Goal: Task Accomplishment & Management: Manage account settings

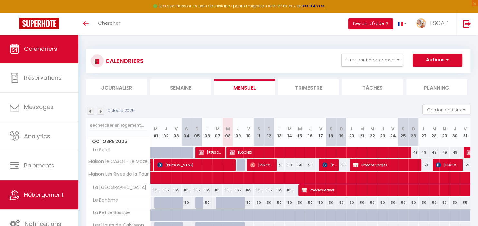
click at [23, 193] on link "Hébergement" at bounding box center [39, 195] width 78 height 29
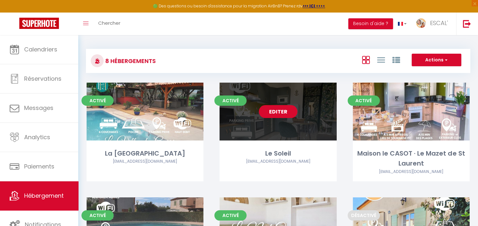
click at [281, 114] on link "Editer" at bounding box center [278, 111] width 39 height 13
select select "3"
select select "2"
select select "1"
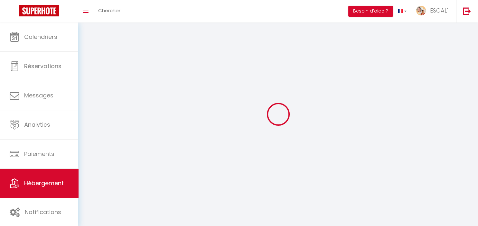
select select
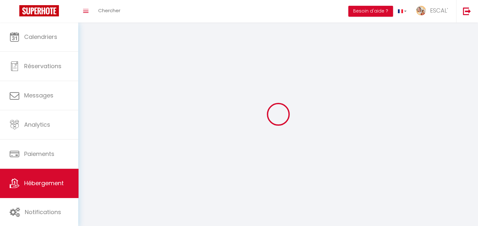
checkbox input "false"
select select
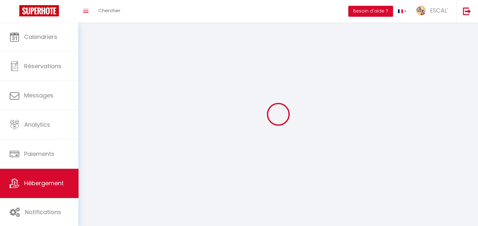
select select
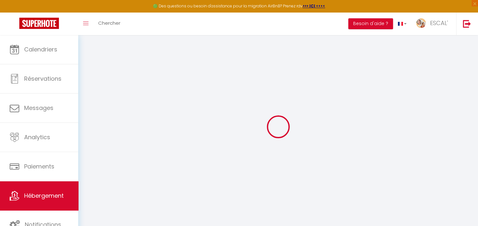
select select "12034-975286581504839985"
select select "+ 22 %"
select select "+ 29 %"
select select
checkbox input "false"
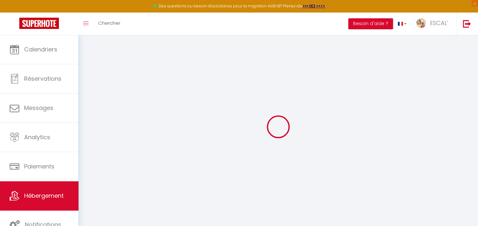
checkbox input "false"
select select
select select "EUR"
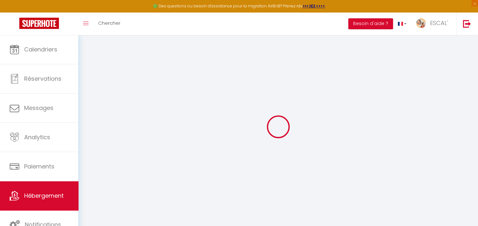
select select
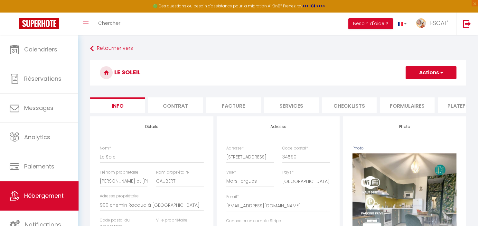
click at [458, 103] on li "Plateformes" at bounding box center [465, 106] width 55 height 16
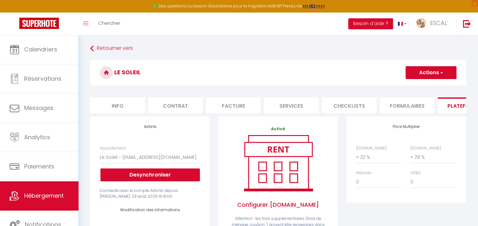
select select
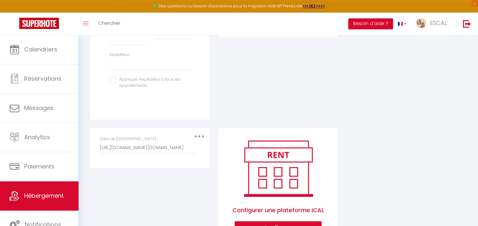
scroll to position [240, 0]
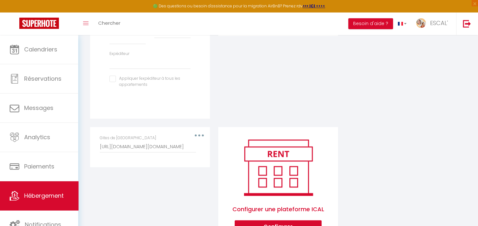
click at [200, 137] on div "Gites de [GEOGRAPHIC_DATA] [URL][DOMAIN_NAME][DOMAIN_NAME]" at bounding box center [150, 144] width 100 height 18
click at [200, 135] on div "Gites de [GEOGRAPHIC_DATA] [URL][DOMAIN_NAME][DOMAIN_NAME]" at bounding box center [150, 144] width 100 height 18
click at [199, 134] on button "button" at bounding box center [199, 135] width 18 height 10
click at [179, 149] on button "Editer" at bounding box center [183, 150] width 48 height 11
type input "Gites de [GEOGRAPHIC_DATA]"
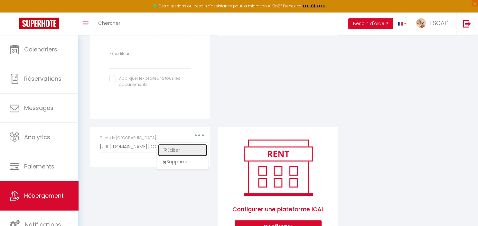
type input "[URL][DOMAIN_NAME][DOMAIN_NAME]"
select select "1"
select select
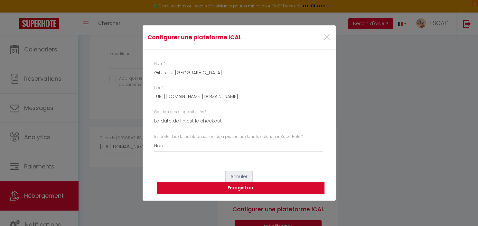
click at [244, 175] on button "Annuler" at bounding box center [239, 177] width 27 height 11
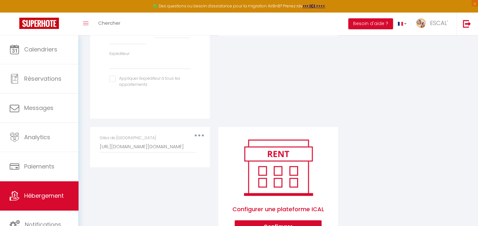
click at [198, 133] on button "button" at bounding box center [199, 135] width 18 height 10
click at [187, 162] on button "Supprimer" at bounding box center [183, 161] width 48 height 11
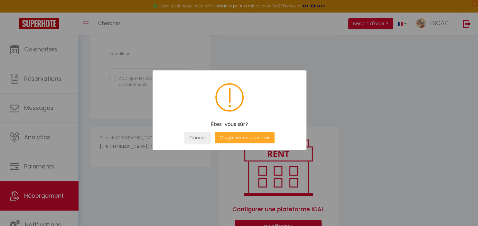
click at [233, 137] on button "Oui, je veux supprimer" at bounding box center [245, 137] width 60 height 11
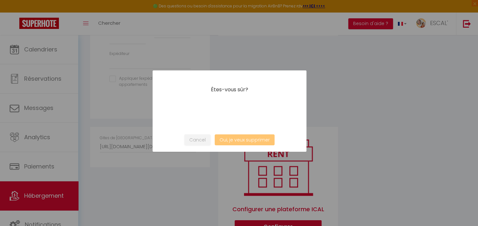
select select
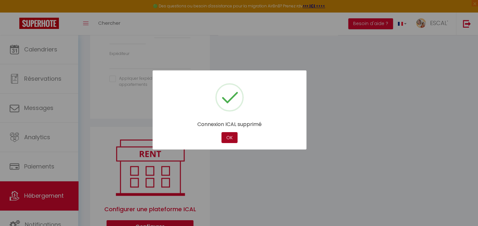
click at [233, 137] on button "OK" at bounding box center [230, 137] width 16 height 11
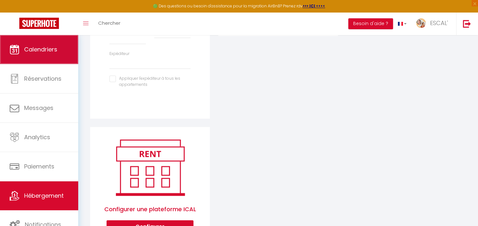
click at [36, 48] on span "Calendriers" at bounding box center [40, 49] width 33 height 8
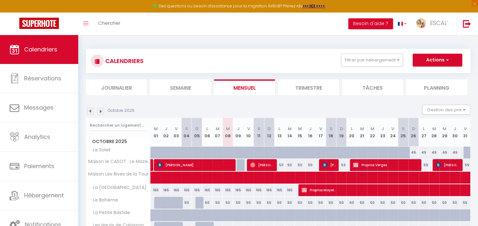
click at [239, 151] on div at bounding box center [242, 156] width 10 height 12
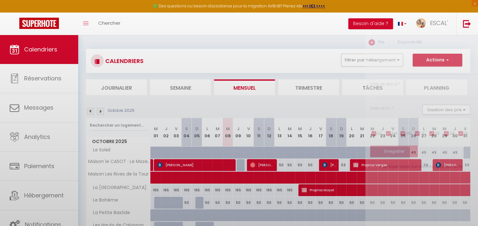
type input "45"
select select "1"
type input "Jeu 09 Octobre 2025"
type input "Ven 10 Octobre 2025"
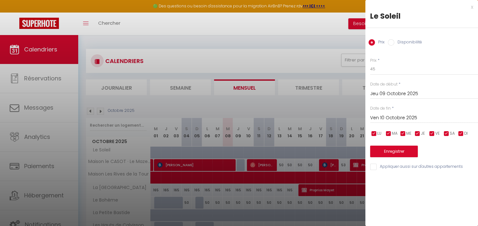
click at [397, 43] on label "Disponibilité" at bounding box center [408, 42] width 28 height 7
click at [394, 43] on input "Disponibilité" at bounding box center [391, 42] width 6 height 6
radio input "true"
radio input "false"
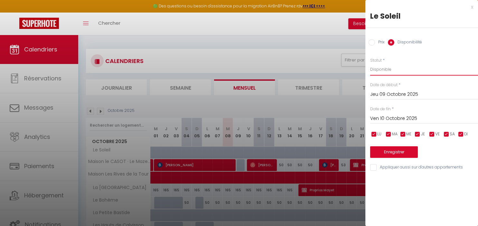
click at [370, 63] on select "Disponible Indisponible" at bounding box center [424, 69] width 108 height 12
click option "Disponible" at bounding box center [0, 0] width 0 height 0
click at [396, 120] on input "Ven 10 Octobre 2025" at bounding box center [424, 119] width 108 height 8
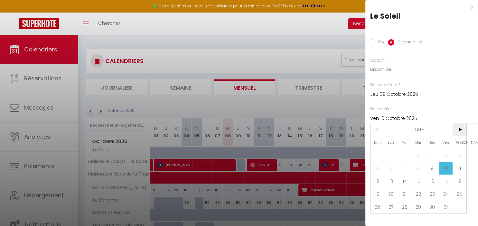
click at [461, 130] on span ">" at bounding box center [460, 129] width 14 height 13
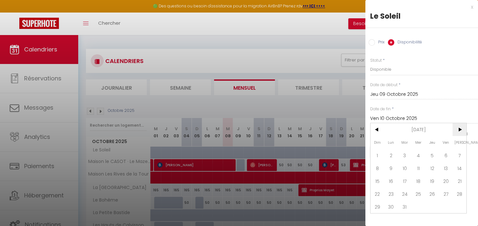
click at [461, 130] on span ">" at bounding box center [460, 129] width 14 height 13
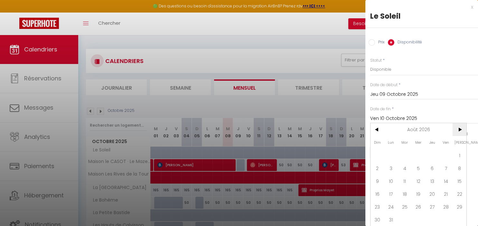
click at [461, 130] on span ">" at bounding box center [460, 129] width 14 height 13
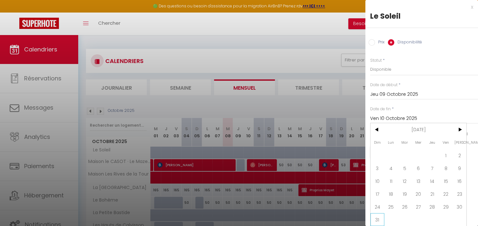
click at [379, 220] on span "31" at bounding box center [378, 219] width 14 height 13
type input "Dim 31 Janvier 2027"
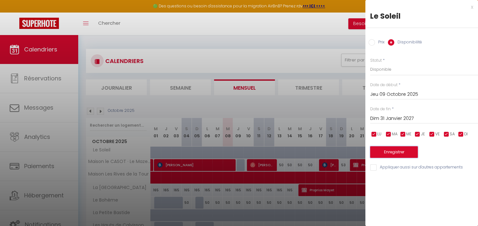
click at [391, 153] on button "Enregistrer" at bounding box center [394, 153] width 48 height 12
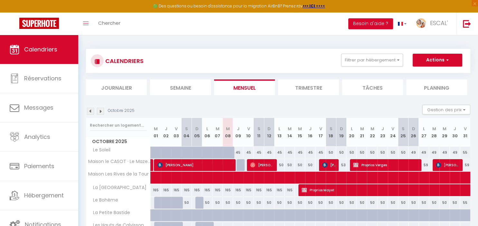
click at [101, 112] on img at bounding box center [100, 111] width 7 height 7
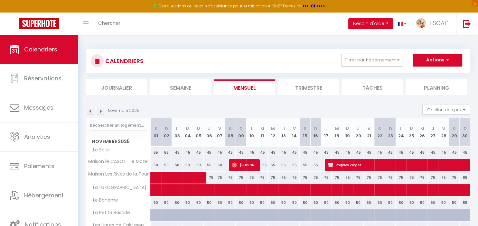
click at [101, 112] on img at bounding box center [100, 111] width 7 height 7
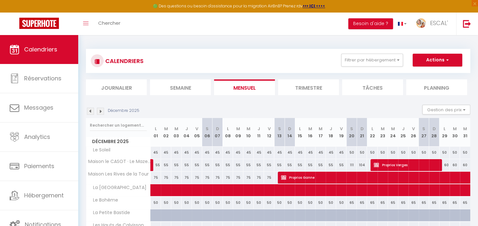
click at [101, 112] on img at bounding box center [100, 111] width 7 height 7
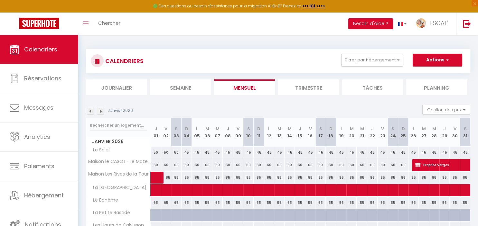
click at [101, 112] on img at bounding box center [100, 111] width 7 height 7
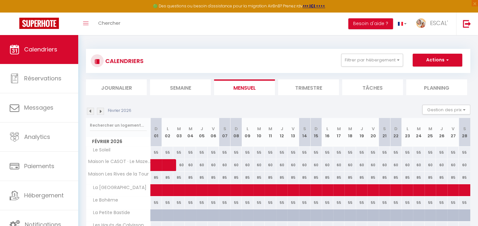
click at [101, 112] on img at bounding box center [100, 111] width 7 height 7
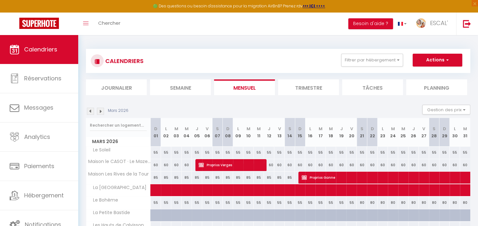
click at [101, 112] on img at bounding box center [100, 111] width 7 height 7
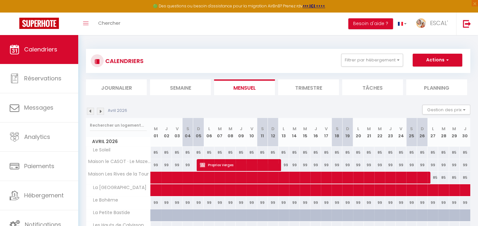
click at [101, 112] on img at bounding box center [100, 111] width 7 height 7
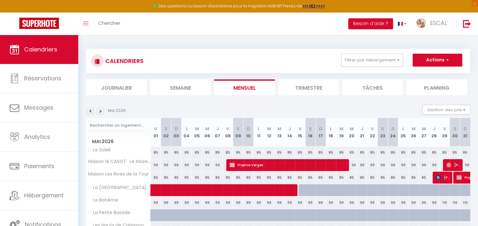
click at [101, 112] on img at bounding box center [100, 111] width 7 height 7
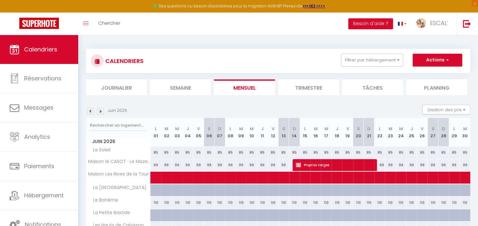
click at [91, 111] on img at bounding box center [90, 111] width 7 height 7
